Goal: Task Accomplishment & Management: Complete application form

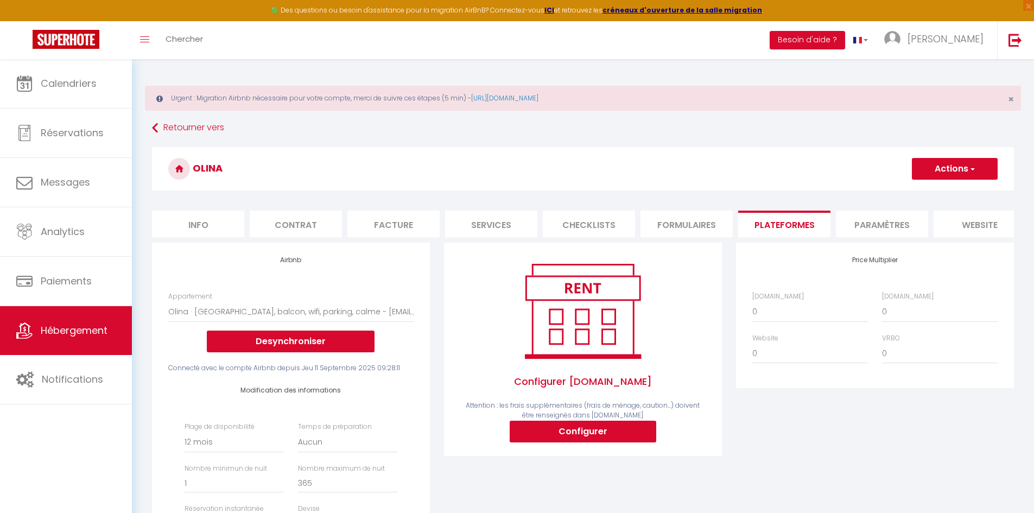
select select "6208-1500752977648406777"
select select "365"
select select "EUR"
select select
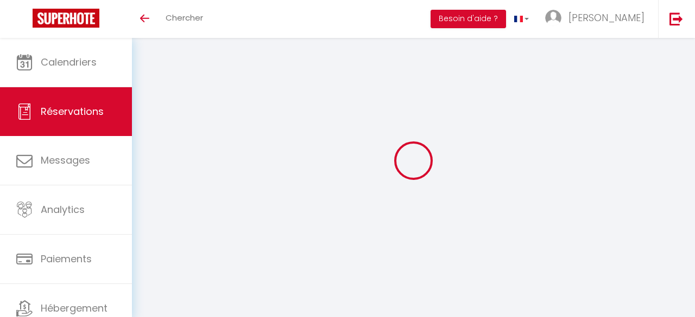
select select
select select "73980"
select select "1"
select index
select select
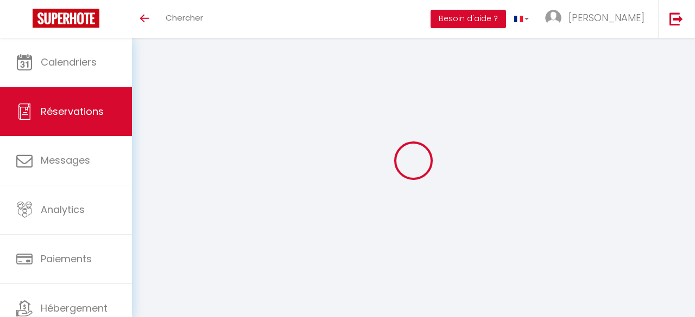
select select
checkbox input "false"
select index
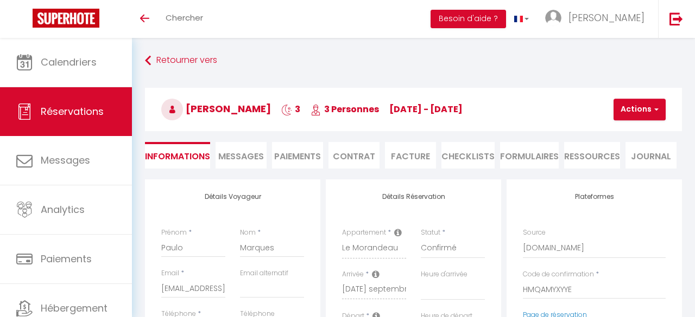
select select
type input "85"
type input "10.86"
select select
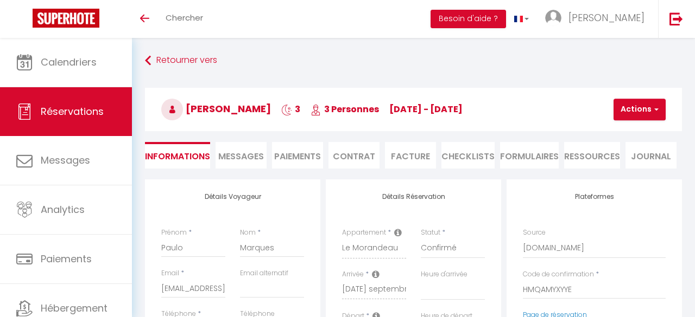
checkbox input "false"
select index
select select
checkbox input "false"
select index
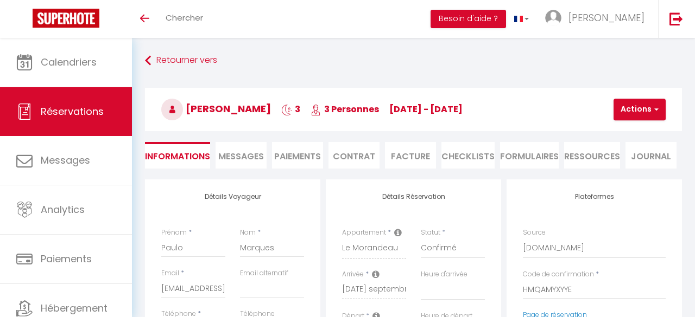
select select
